Goal: Task Accomplishment & Management: Use online tool/utility

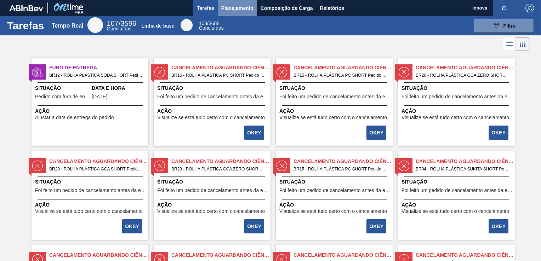
click at [238, 9] on span "Planejamento" at bounding box center [237, 8] width 32 height 8
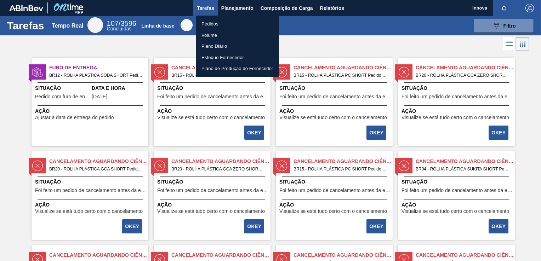
click at [215, 21] on li "Pedidos" at bounding box center [237, 23] width 83 height 11
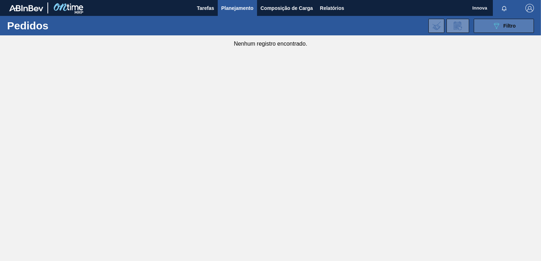
click at [498, 26] on icon "089F7B8B-B2A5-4AFE-B5C0-19BA573D28AC" at bounding box center [496, 26] width 8 height 8
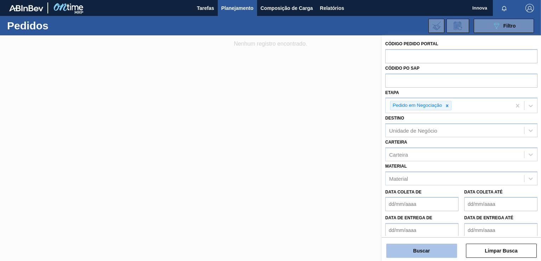
click at [400, 248] on button "Buscar" at bounding box center [421, 251] width 71 height 14
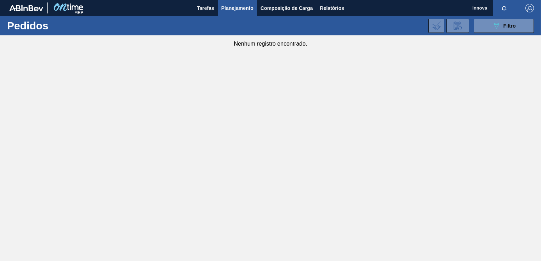
click at [181, 97] on main "Tarefas Planejamento Composição de Carga Relatórios Innova Marcar todas como li…" at bounding box center [270, 130] width 541 height 261
click at [503, 27] on span "Filtro" at bounding box center [509, 26] width 12 height 6
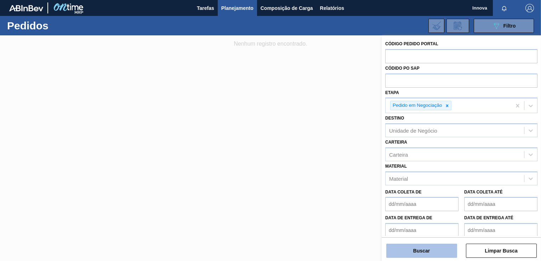
click at [430, 251] on button "Buscar" at bounding box center [421, 251] width 71 height 14
